Goal: Book appointment/travel/reservation

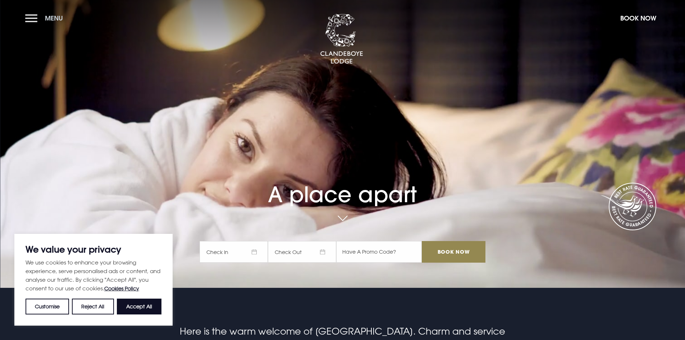
click at [36, 13] on button "Menu" at bounding box center [45, 17] width 41 height 15
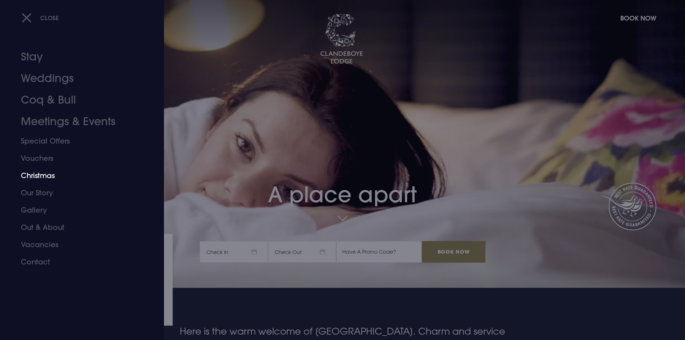
click at [51, 174] on link "Christmas" at bounding box center [78, 175] width 114 height 17
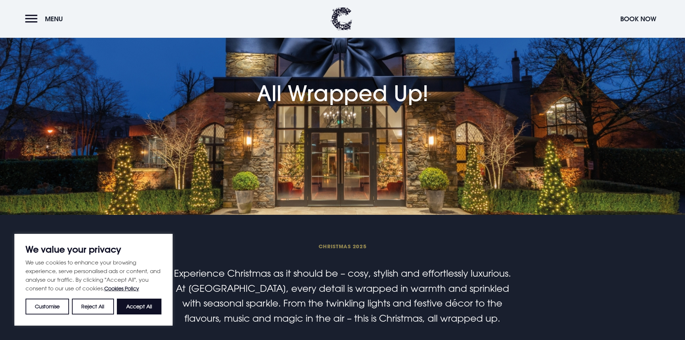
scroll to position [108, 0]
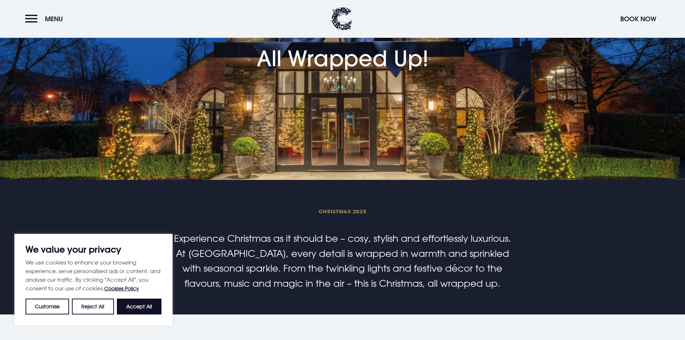
click at [87, 308] on button "Reject All" at bounding box center [93, 306] width 42 height 16
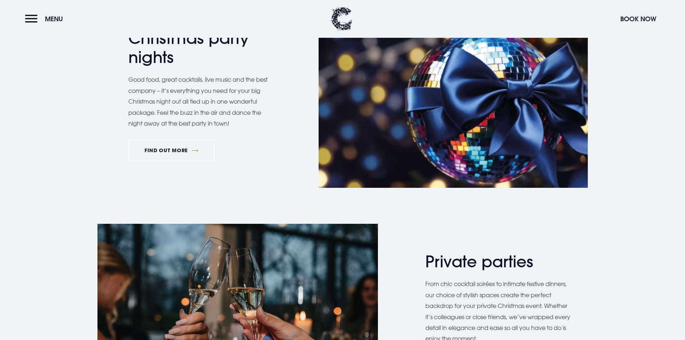
scroll to position [467, 0]
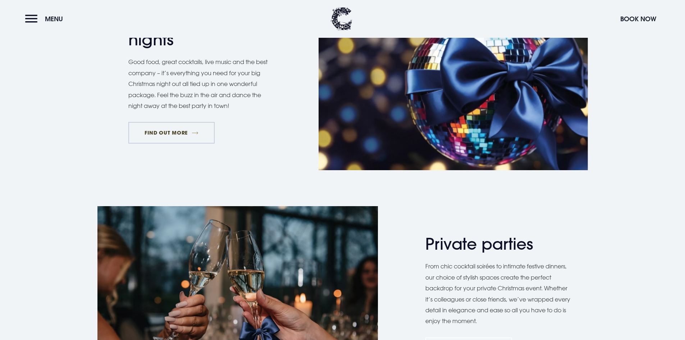
click at [172, 131] on link "FIND OUT MORE" at bounding box center [171, 133] width 87 height 22
